Goal: Obtain resource: Obtain resource

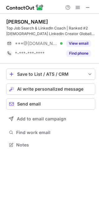
scroll to position [141, 99]
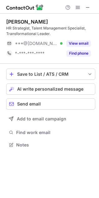
scroll to position [141, 99]
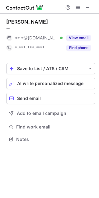
scroll to position [135, 99]
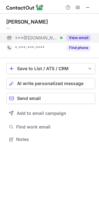
click at [79, 38] on button "View email" at bounding box center [78, 38] width 25 height 6
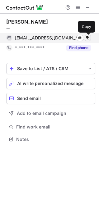
click at [87, 37] on span at bounding box center [87, 37] width 5 height 5
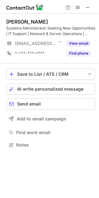
scroll to position [141, 99]
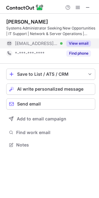
click at [87, 42] on button "View email" at bounding box center [78, 43] width 25 height 6
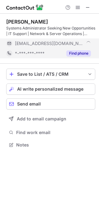
scroll to position [151, 99]
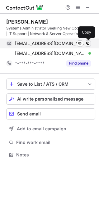
click at [87, 44] on span at bounding box center [87, 43] width 5 height 5
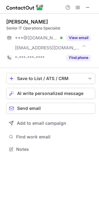
scroll to position [145, 99]
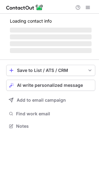
scroll to position [130, 99]
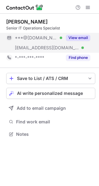
click at [82, 39] on button "View email" at bounding box center [78, 38] width 25 height 6
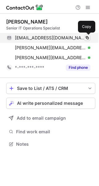
click at [87, 39] on span at bounding box center [87, 37] width 5 height 5
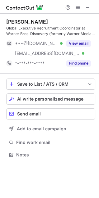
scroll to position [151, 99]
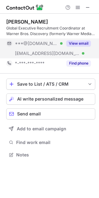
click at [82, 44] on button "View email" at bounding box center [78, 43] width 25 height 6
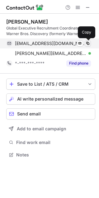
click at [86, 44] on span at bounding box center [87, 43] width 5 height 5
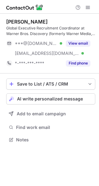
scroll to position [136, 99]
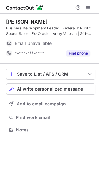
scroll to position [122, 99]
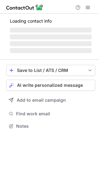
click at [79, 29] on span "‌" at bounding box center [51, 30] width 82 height 5
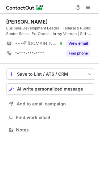
scroll to position [126, 99]
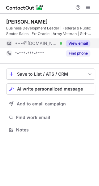
click at [82, 45] on button "View email" at bounding box center [78, 43] width 25 height 6
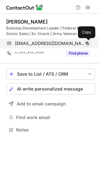
click at [89, 44] on span at bounding box center [87, 43] width 5 height 5
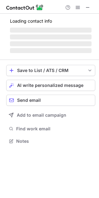
scroll to position [151, 99]
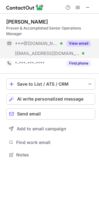
click at [80, 43] on button "View email" at bounding box center [78, 43] width 25 height 6
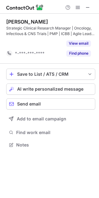
scroll to position [131, 99]
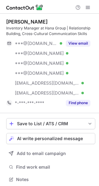
scroll to position [176, 95]
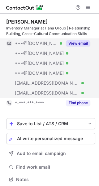
click at [80, 42] on button "View email" at bounding box center [78, 43] width 25 height 6
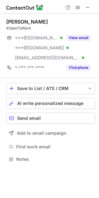
scroll to position [155, 99]
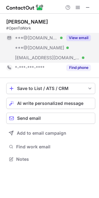
click at [77, 37] on button "View email" at bounding box center [78, 38] width 25 height 6
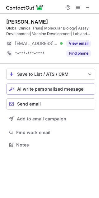
scroll to position [141, 99]
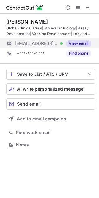
click at [76, 43] on button "View email" at bounding box center [78, 43] width 25 height 6
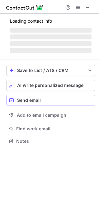
scroll to position [145, 99]
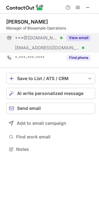
click at [73, 38] on button "View email" at bounding box center [78, 38] width 25 height 6
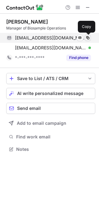
click at [86, 36] on span at bounding box center [87, 37] width 5 height 5
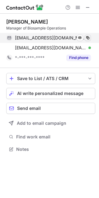
click at [86, 36] on span at bounding box center [87, 37] width 5 height 5
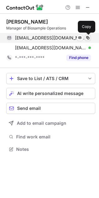
click at [87, 39] on span at bounding box center [87, 37] width 5 height 5
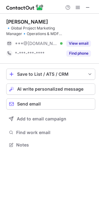
scroll to position [141, 99]
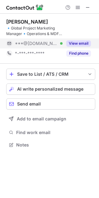
click at [76, 46] on button "View email" at bounding box center [78, 43] width 25 height 6
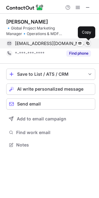
click at [89, 43] on span at bounding box center [87, 43] width 5 height 5
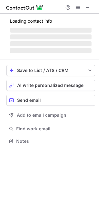
scroll to position [151, 99]
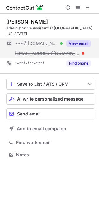
click at [71, 41] on button "View email" at bounding box center [78, 43] width 25 height 6
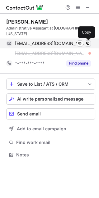
click at [87, 42] on span at bounding box center [87, 43] width 5 height 5
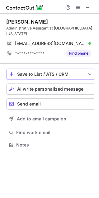
scroll to position [141, 99]
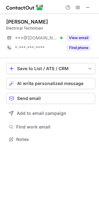
scroll to position [135, 99]
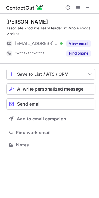
scroll to position [141, 99]
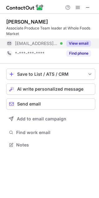
click at [71, 41] on button "View email" at bounding box center [78, 43] width 25 height 6
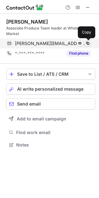
click at [88, 42] on span at bounding box center [87, 43] width 5 height 5
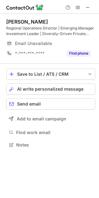
scroll to position [141, 99]
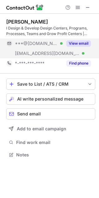
scroll to position [151, 99]
click at [78, 44] on button "View email" at bounding box center [78, 43] width 25 height 6
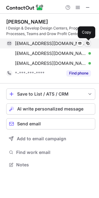
click at [87, 43] on span at bounding box center [87, 43] width 5 height 5
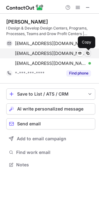
click at [88, 52] on span at bounding box center [87, 53] width 5 height 5
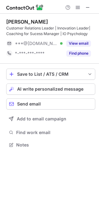
scroll to position [141, 99]
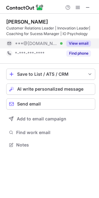
click at [77, 43] on button "View email" at bounding box center [78, 43] width 25 height 6
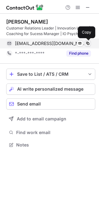
click at [88, 44] on span at bounding box center [87, 43] width 5 height 5
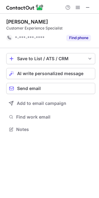
scroll to position [125, 99]
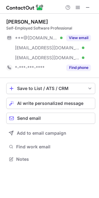
scroll to position [155, 99]
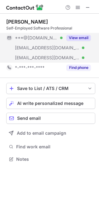
click at [81, 37] on button "View email" at bounding box center [78, 38] width 25 height 6
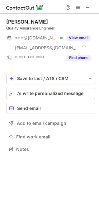
scroll to position [145, 99]
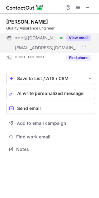
click at [80, 38] on button "View email" at bounding box center [78, 38] width 25 height 6
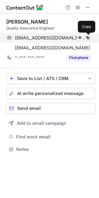
click at [88, 37] on span at bounding box center [87, 37] width 5 height 5
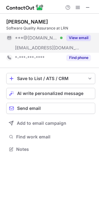
click at [81, 39] on button "View email" at bounding box center [78, 38] width 25 height 6
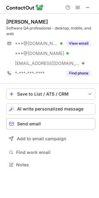
scroll to position [161, 99]
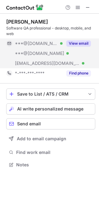
click at [81, 43] on button "View email" at bounding box center [78, 43] width 25 height 6
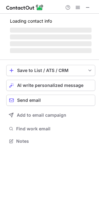
scroll to position [141, 99]
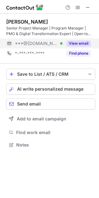
click at [74, 43] on button "View email" at bounding box center [78, 43] width 25 height 6
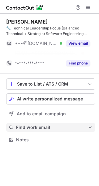
scroll to position [126, 99]
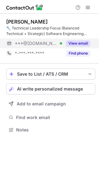
click at [75, 45] on button "View email" at bounding box center [78, 43] width 25 height 6
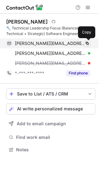
click at [87, 44] on span at bounding box center [87, 43] width 5 height 5
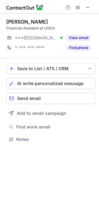
scroll to position [135, 99]
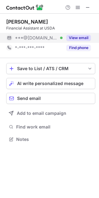
click at [74, 40] on button "View email" at bounding box center [78, 38] width 25 height 6
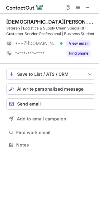
scroll to position [141, 99]
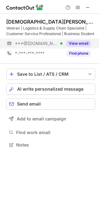
click at [79, 42] on button "View email" at bounding box center [78, 43] width 25 height 6
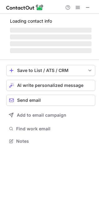
scroll to position [151, 99]
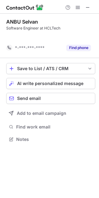
scroll to position [125, 99]
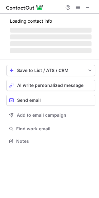
scroll to position [151, 99]
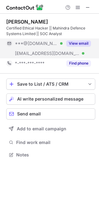
click at [81, 42] on button "View email" at bounding box center [78, 43] width 25 height 6
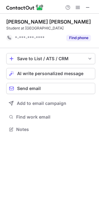
scroll to position [125, 99]
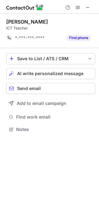
scroll to position [125, 99]
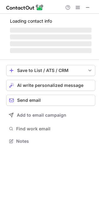
scroll to position [135, 99]
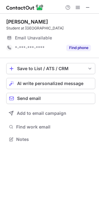
scroll to position [135, 99]
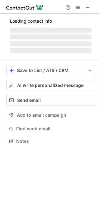
scroll to position [135, 99]
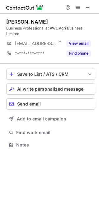
scroll to position [141, 99]
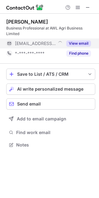
click at [80, 42] on button "View email" at bounding box center [78, 43] width 25 height 6
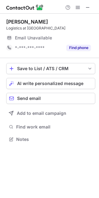
scroll to position [135, 99]
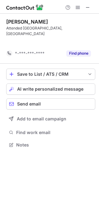
scroll to position [125, 99]
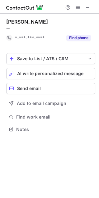
scroll to position [125, 99]
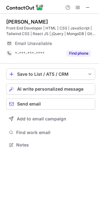
scroll to position [141, 99]
